Goal: Information Seeking & Learning: Learn about a topic

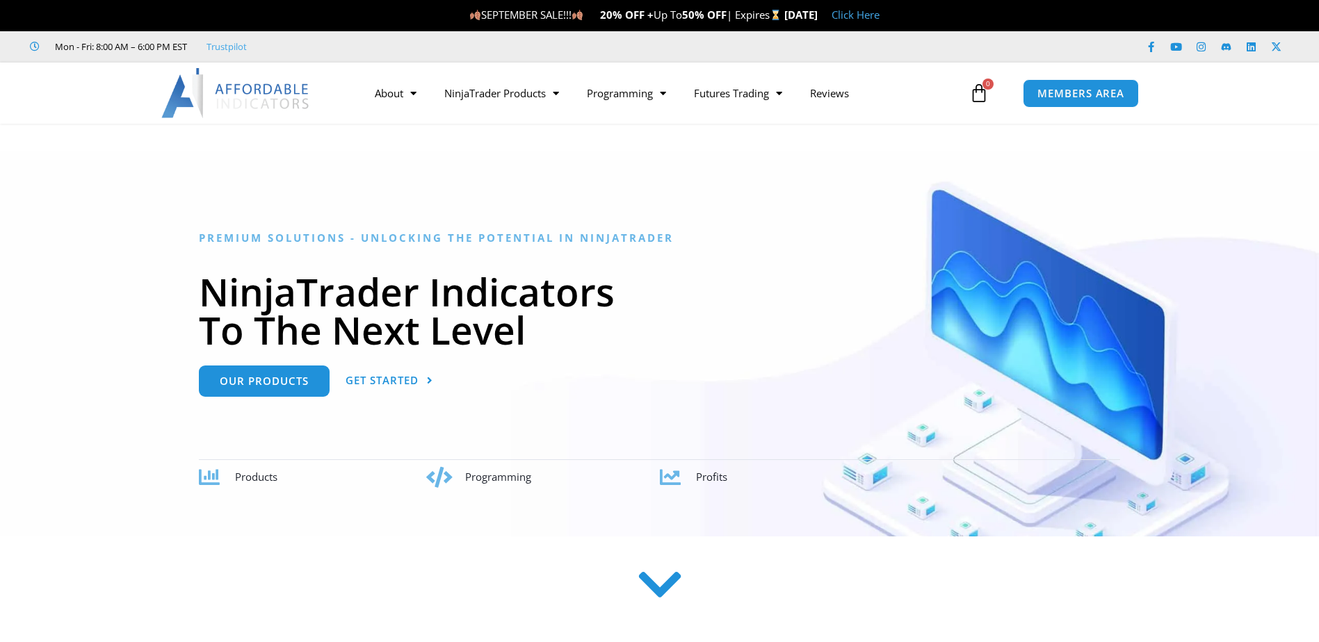
click at [224, 88] on img at bounding box center [235, 93] width 149 height 50
drag, startPoint x: 0, startPoint y: 0, endPoint x: 225, endPoint y: 84, distance: 239.8
click at [225, 84] on img at bounding box center [235, 93] width 149 height 50
click at [278, 102] on img at bounding box center [235, 93] width 149 height 50
drag, startPoint x: 665, startPoint y: 579, endPoint x: 669, endPoint y: 552, distance: 27.4
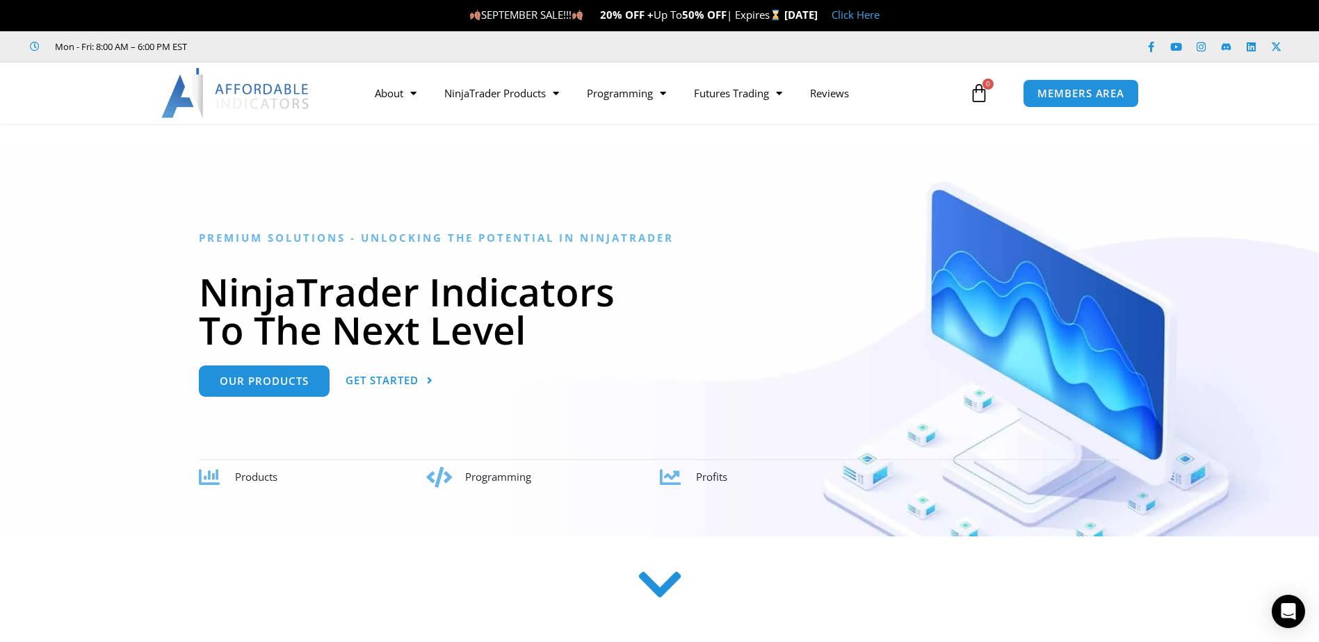
click at [664, 580] on icon at bounding box center [659, 585] width 49 height 49
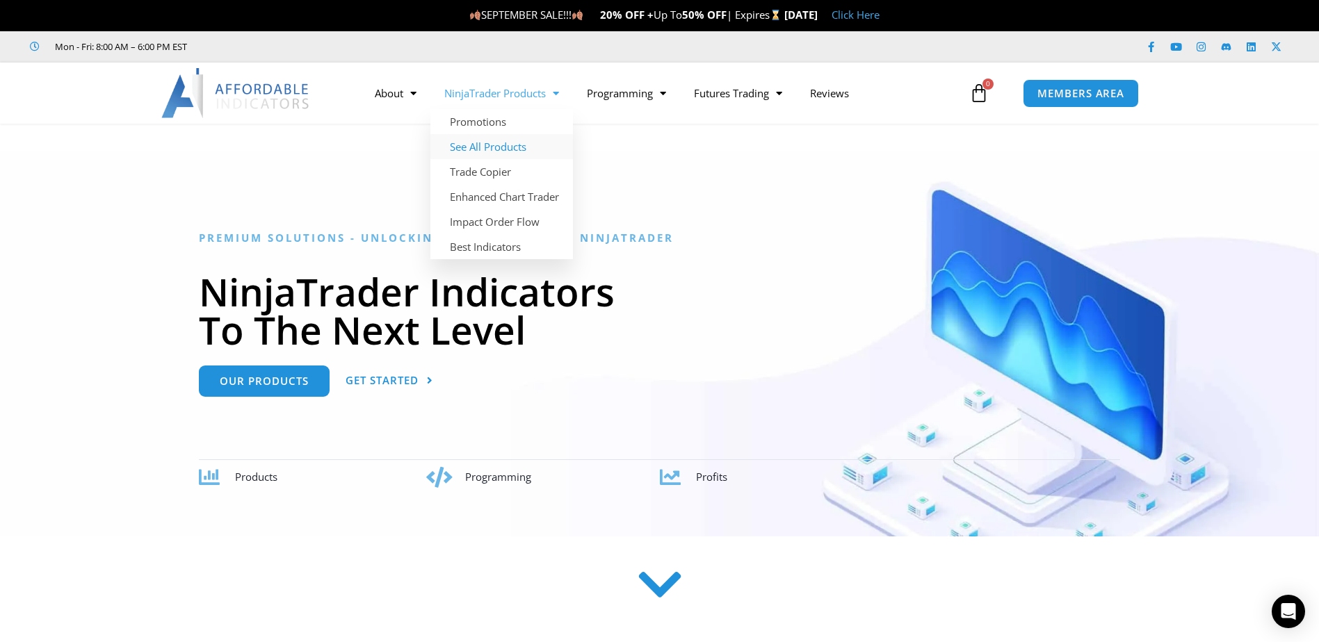
click at [510, 142] on link "See All Products" at bounding box center [501, 146] width 142 height 25
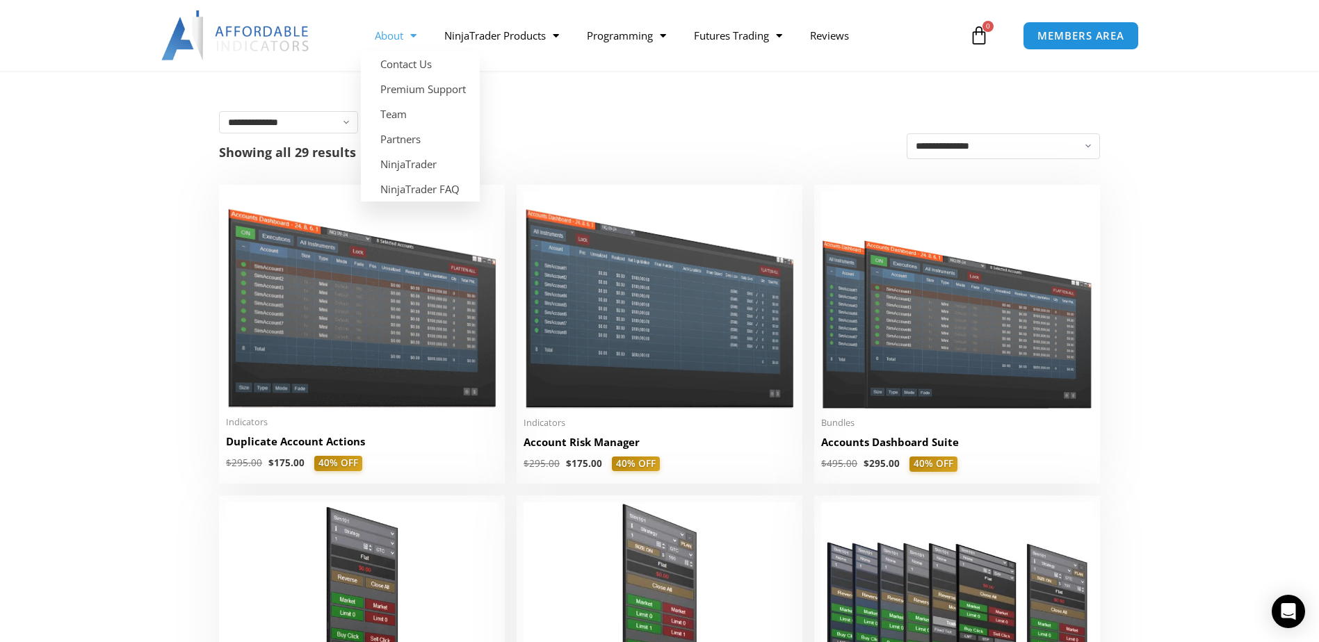
click at [377, 33] on link "About" at bounding box center [396, 35] width 70 height 32
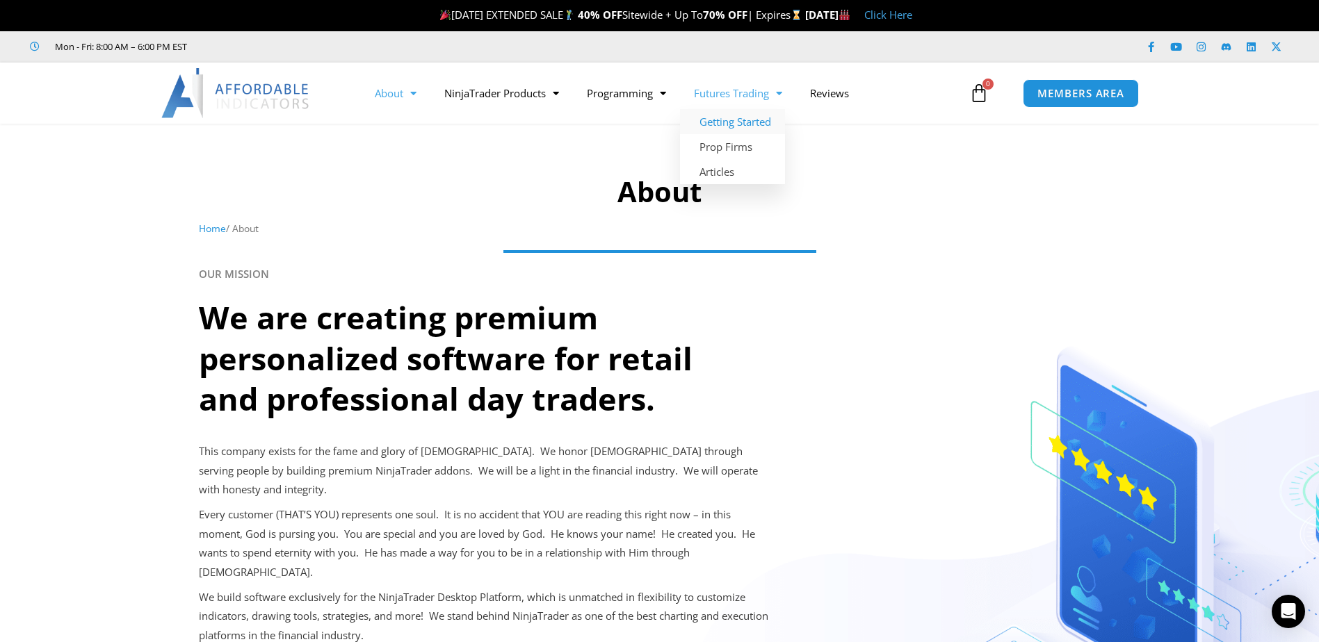
click at [728, 115] on link "Getting Started" at bounding box center [732, 121] width 105 height 25
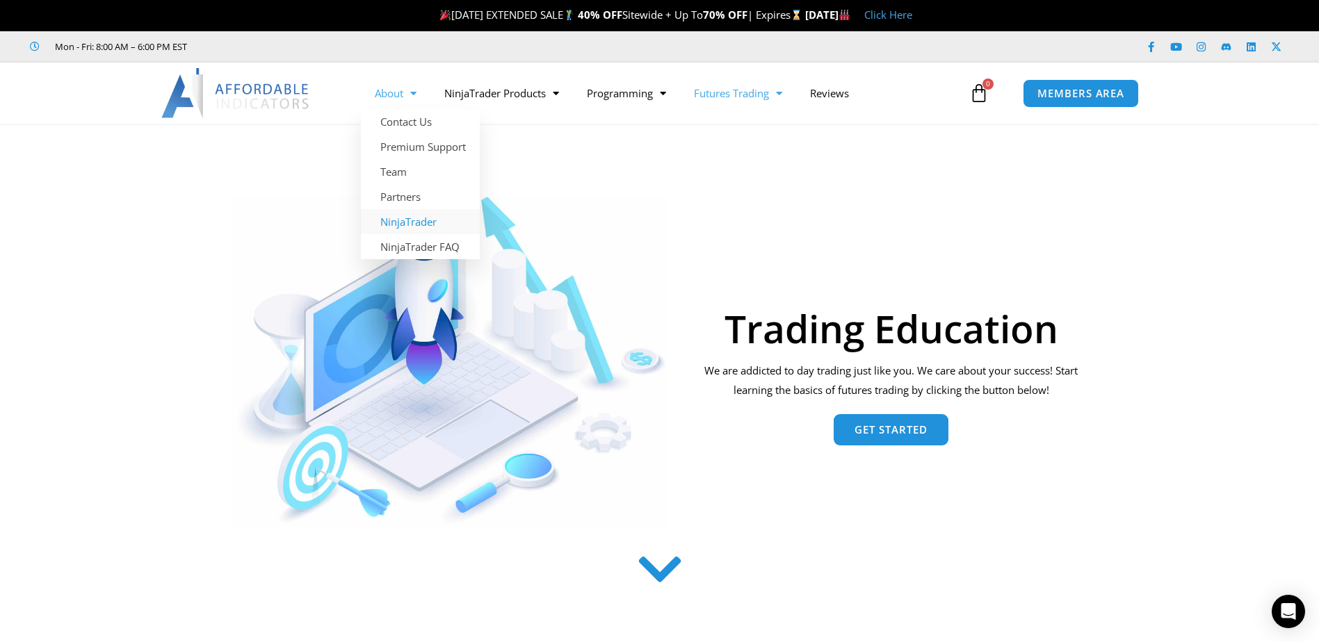
click at [425, 225] on link "NinjaTrader" at bounding box center [420, 221] width 119 height 25
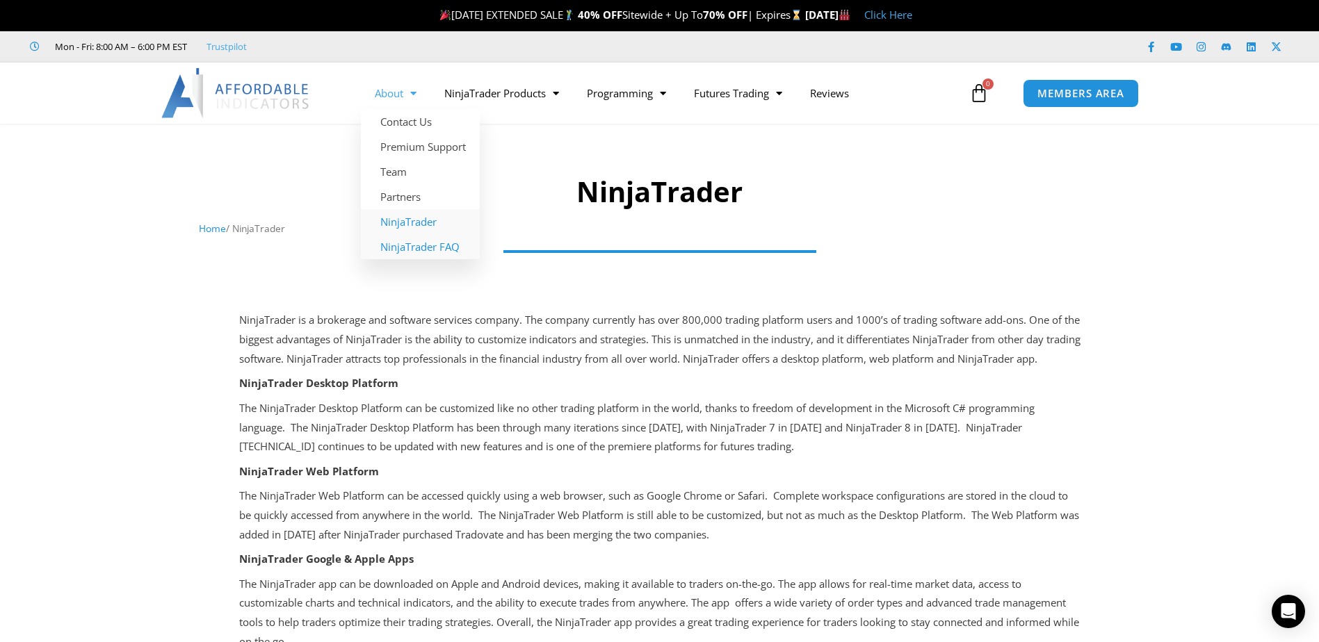
click at [431, 246] on link "NinjaTrader FAQ" at bounding box center [420, 246] width 119 height 25
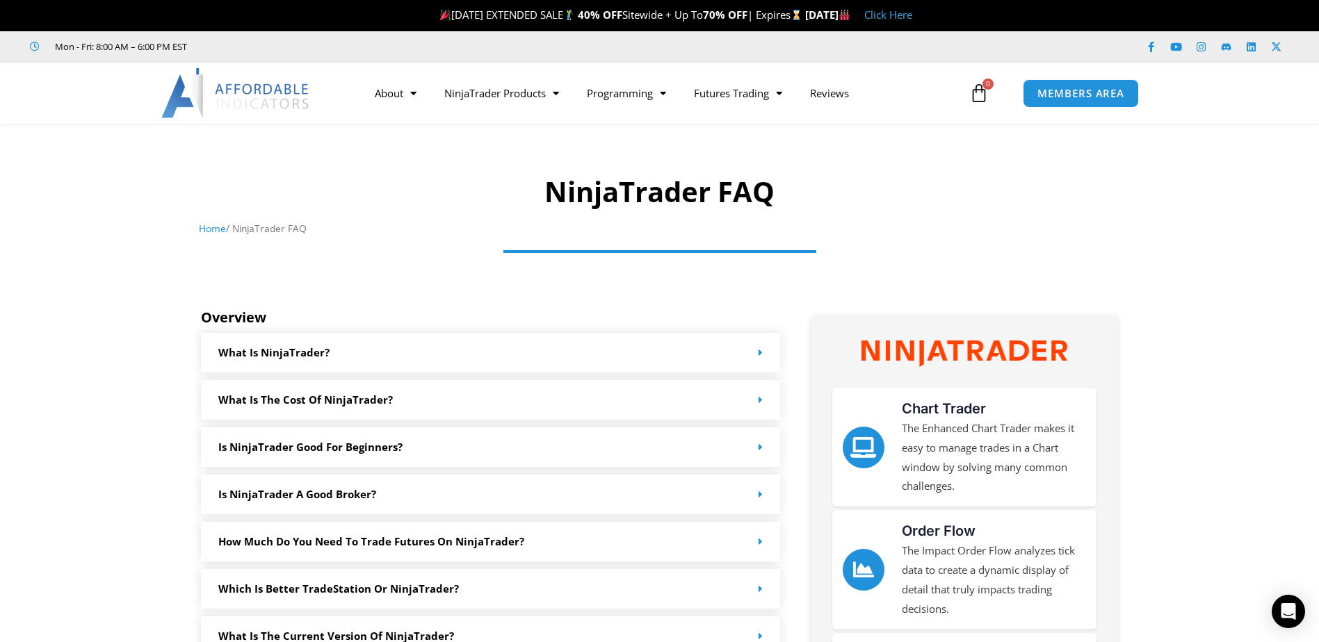
click at [223, 82] on img at bounding box center [235, 93] width 149 height 50
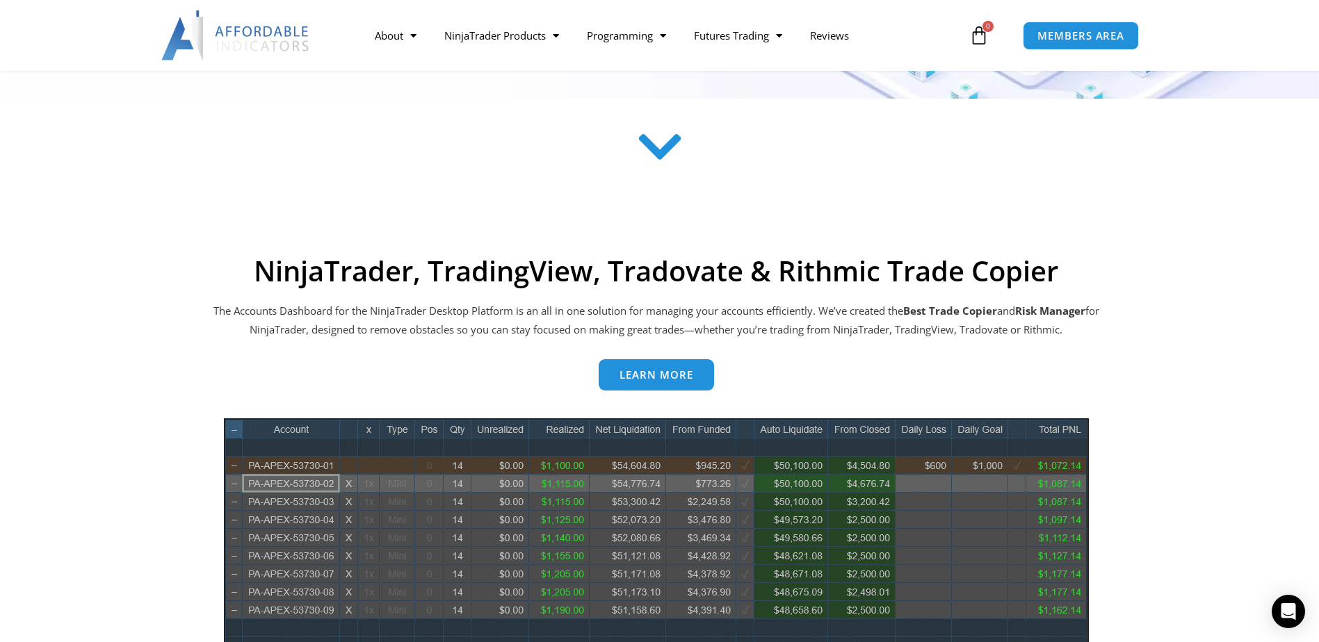
scroll to position [348, 0]
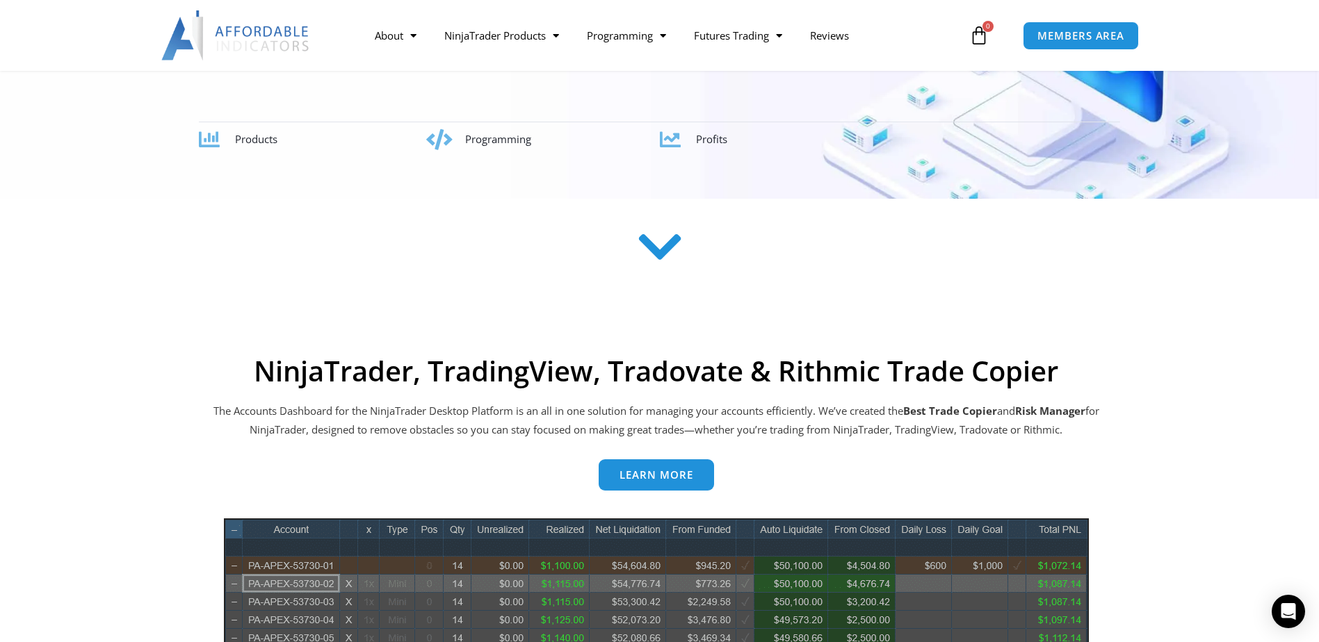
click at [195, 33] on img at bounding box center [235, 35] width 149 height 50
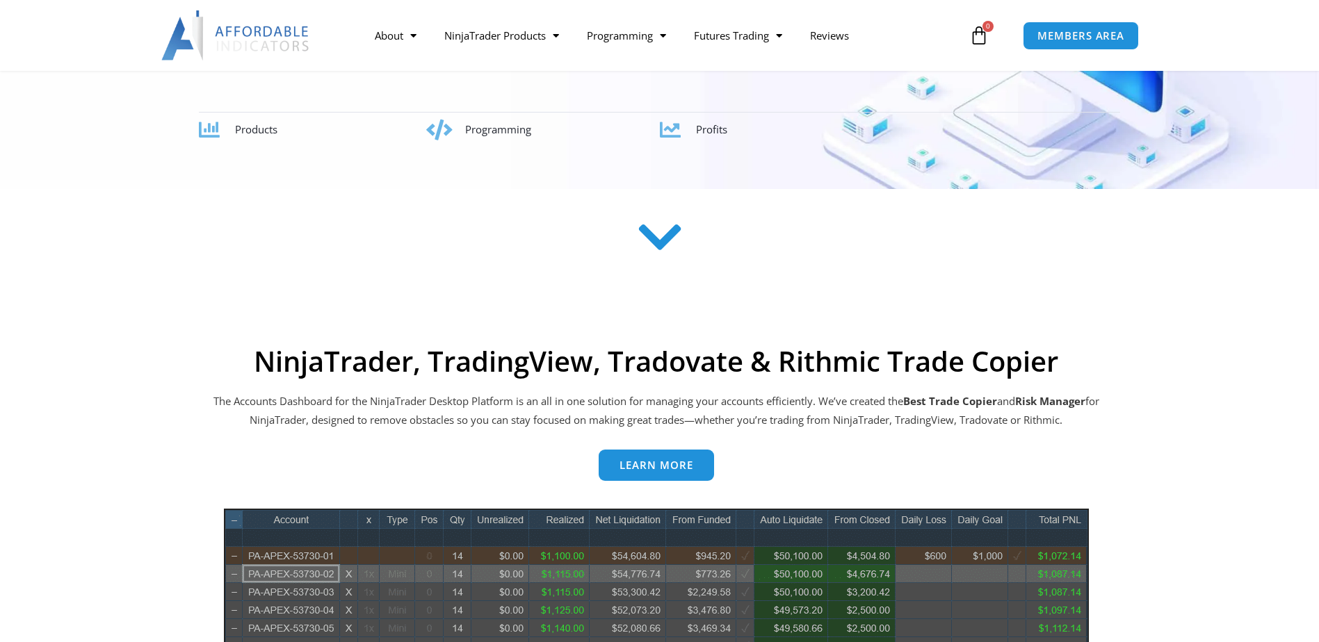
scroll to position [765, 0]
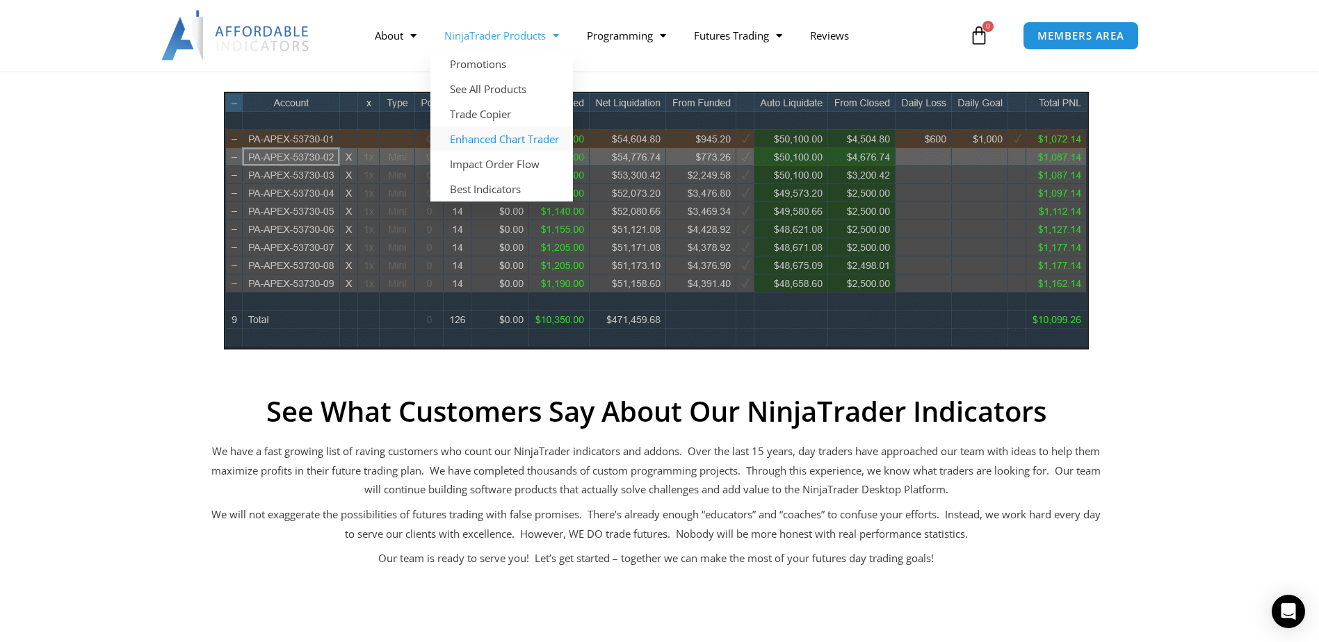
click at [516, 133] on link "Enhanced Chart Trader" at bounding box center [501, 139] width 142 height 25
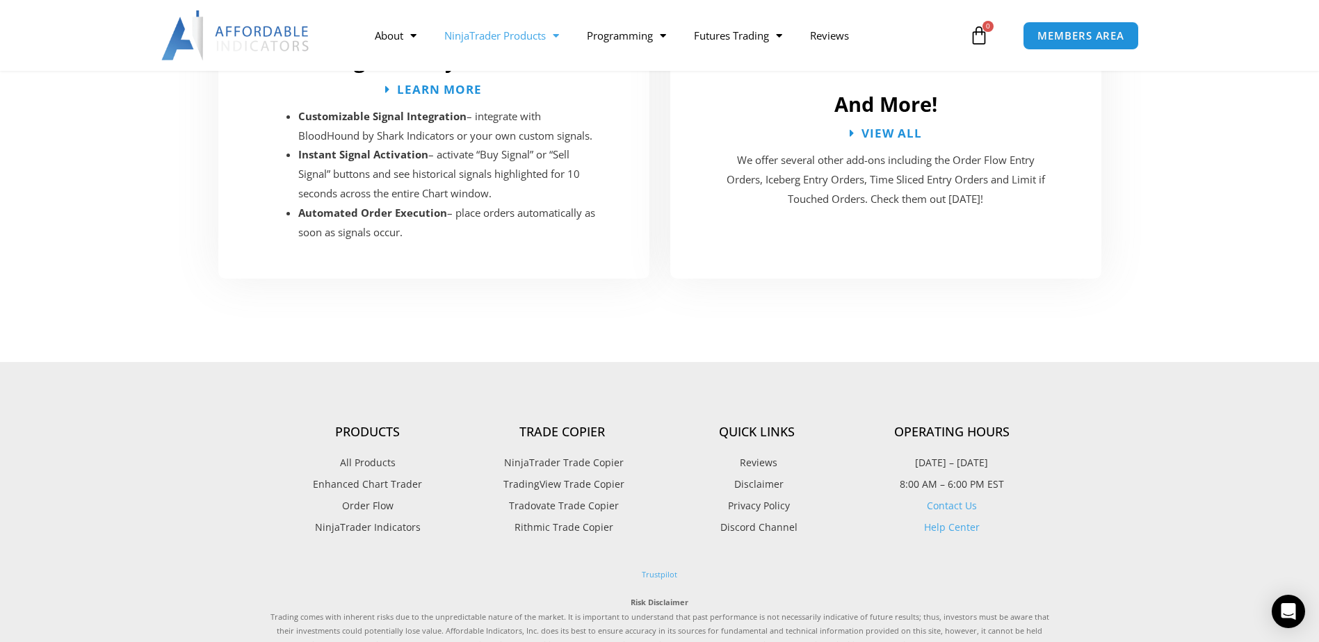
scroll to position [2720, 0]
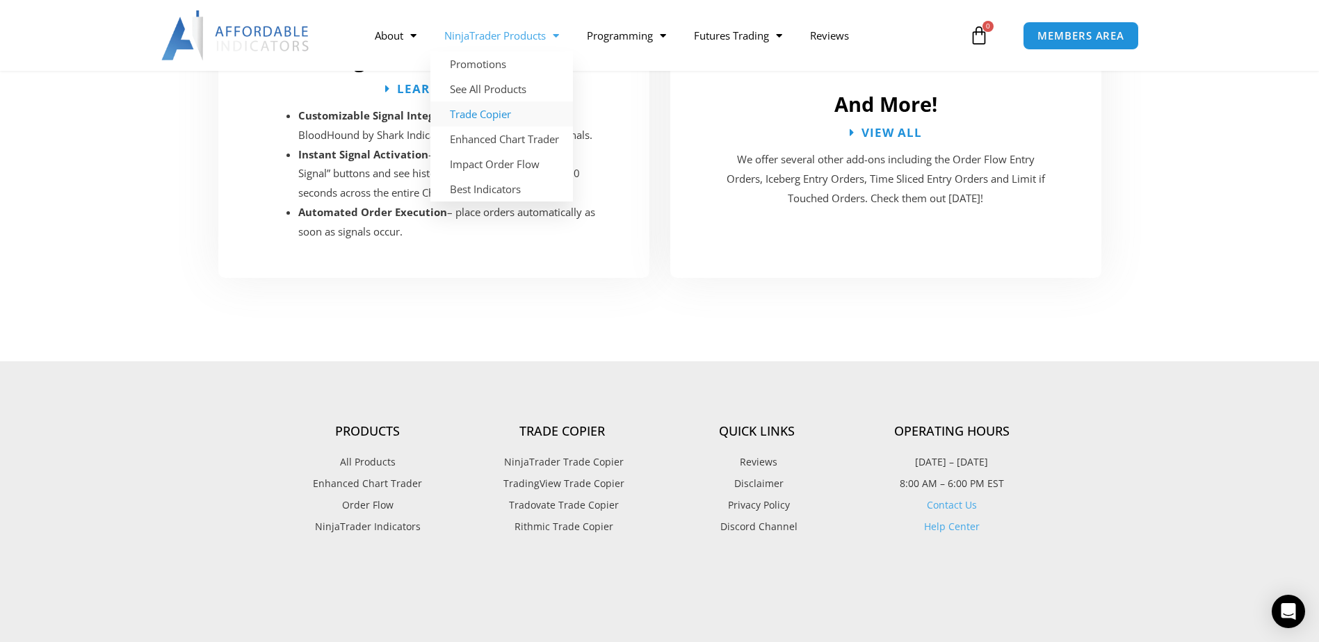
click at [514, 111] on link "Trade Copier" at bounding box center [501, 113] width 142 height 25
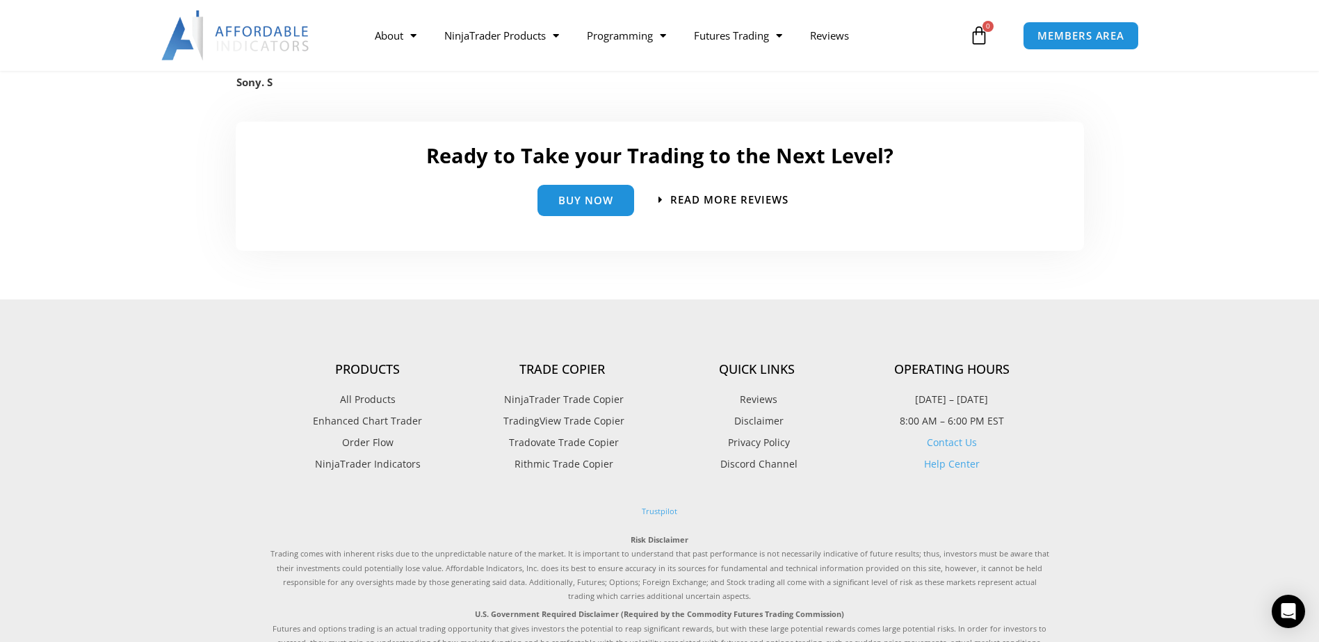
scroll to position [3128, 0]
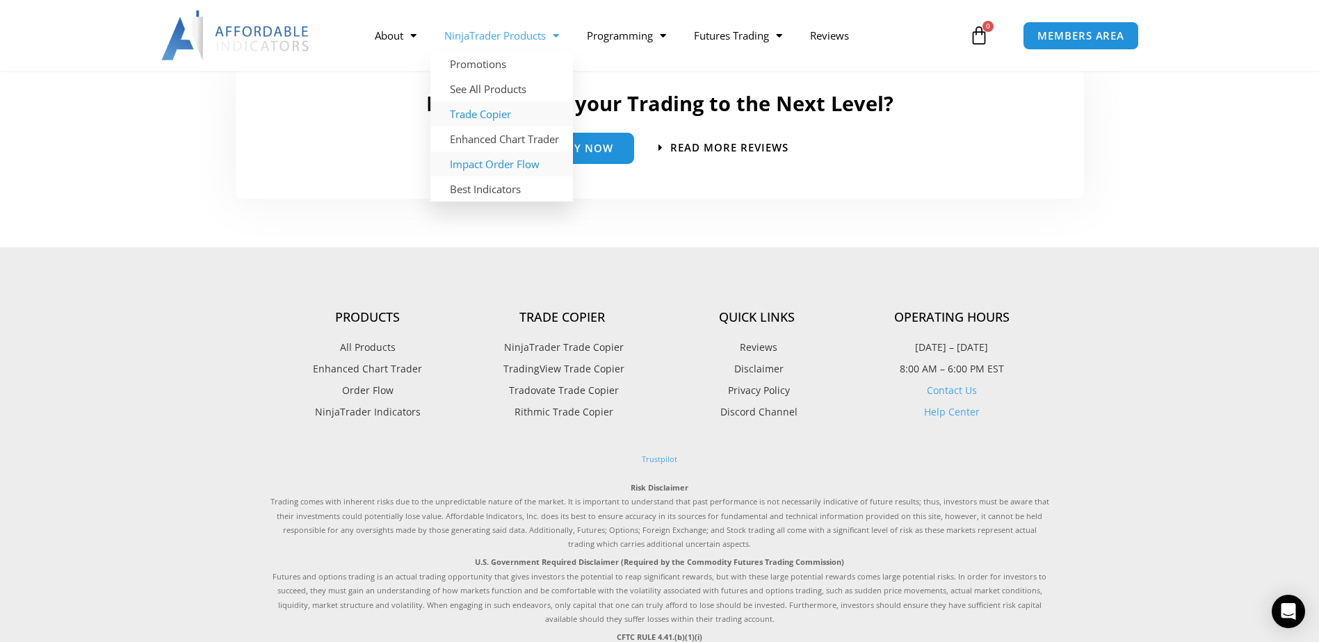
click at [484, 155] on link "Impact Order Flow" at bounding box center [501, 164] width 142 height 25
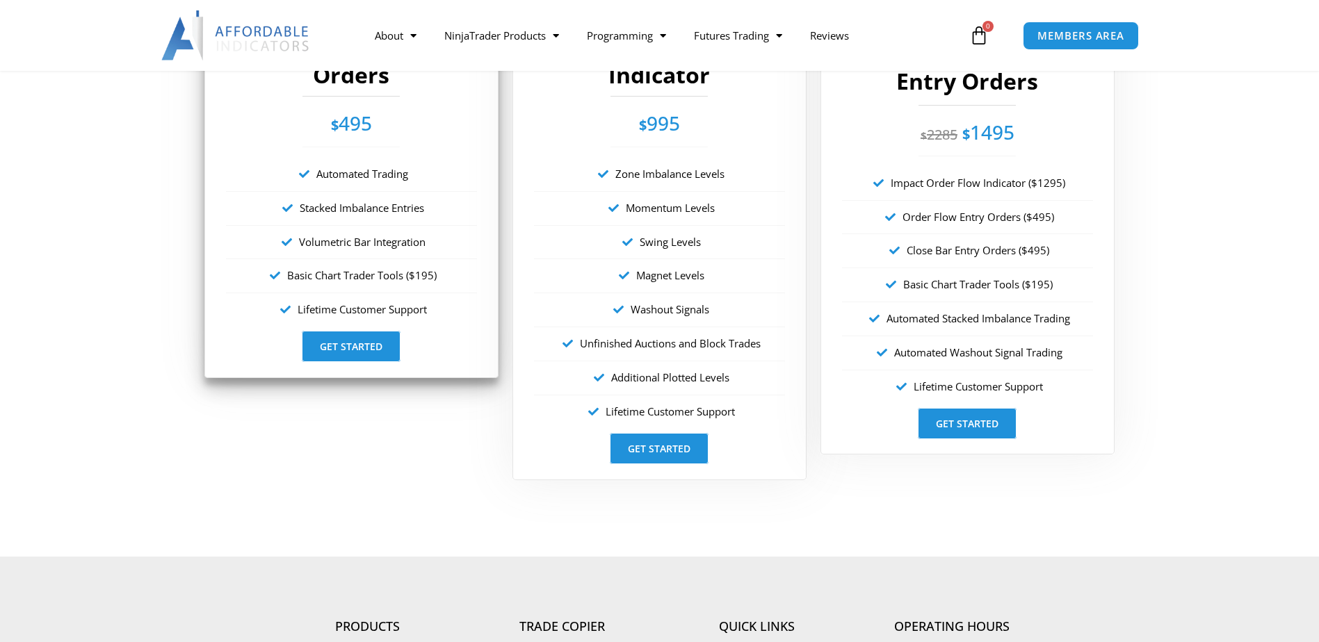
scroll to position [2363, 0]
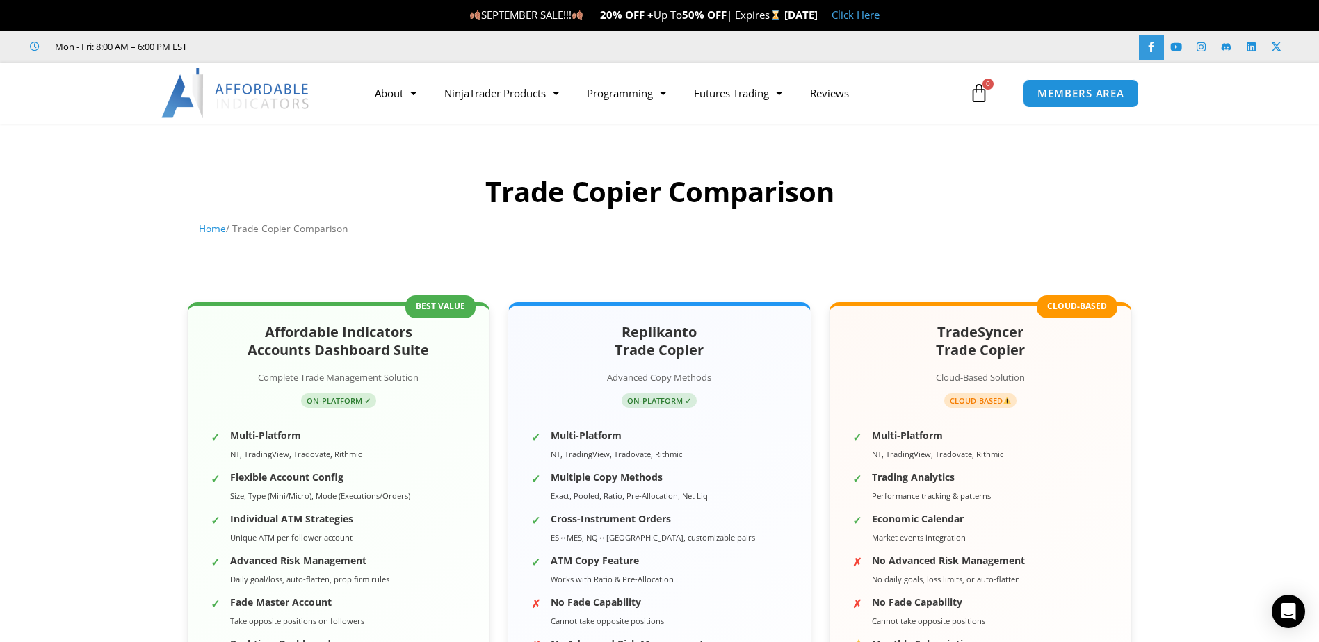
click at [1154, 53] on link "Facebook-f" at bounding box center [1151, 47] width 25 height 25
click at [1227, 41] on link at bounding box center [1226, 47] width 25 height 25
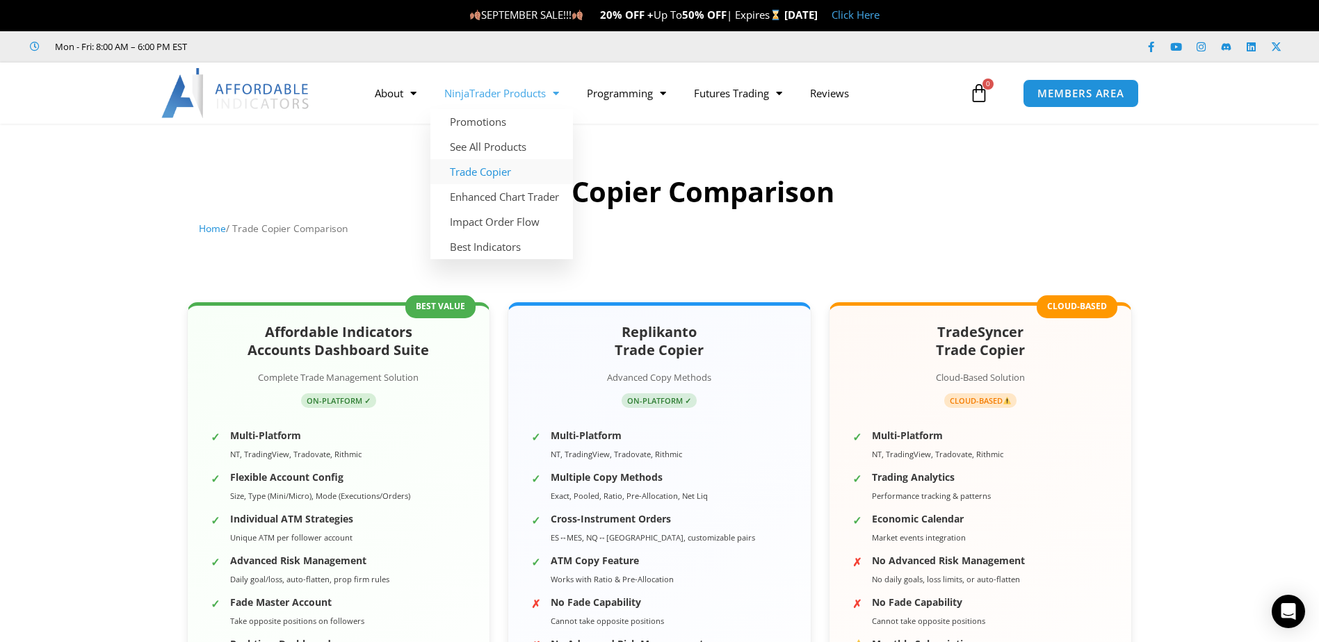
click at [516, 170] on link "Trade Copier" at bounding box center [501, 171] width 142 height 25
